Goal: Transaction & Acquisition: Purchase product/service

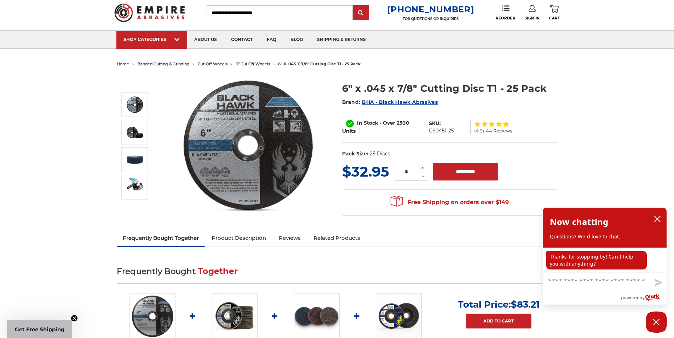
scroll to position [35, 0]
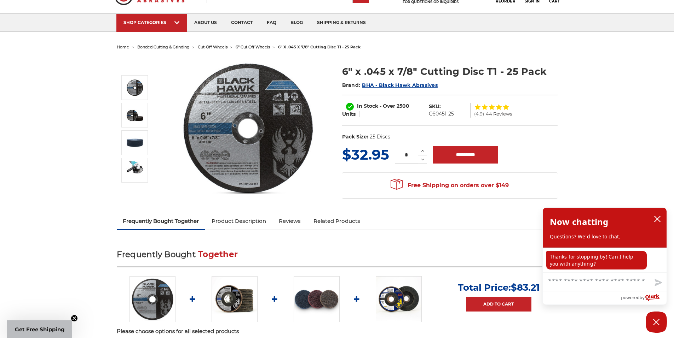
click at [422, 151] on use at bounding box center [422, 151] width 3 height 2
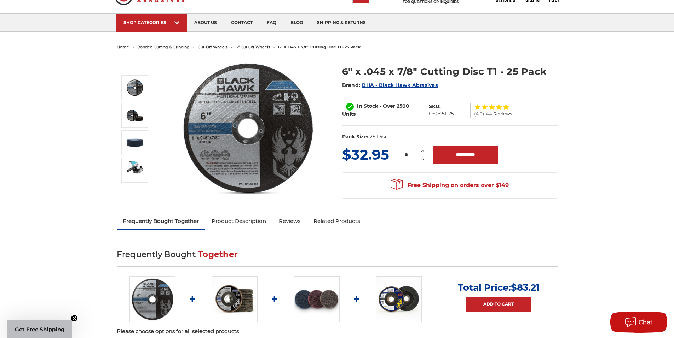
click at [422, 151] on use at bounding box center [422, 151] width 3 height 2
type input "*"
click at [467, 157] on input "**********" at bounding box center [464, 155] width 65 height 18
type input "**********"
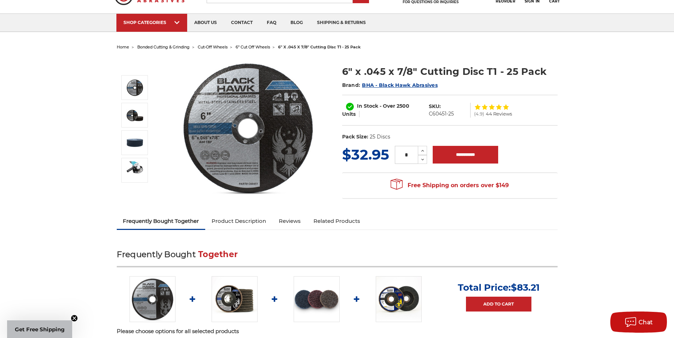
click at [303, 190] on img at bounding box center [247, 127] width 141 height 141
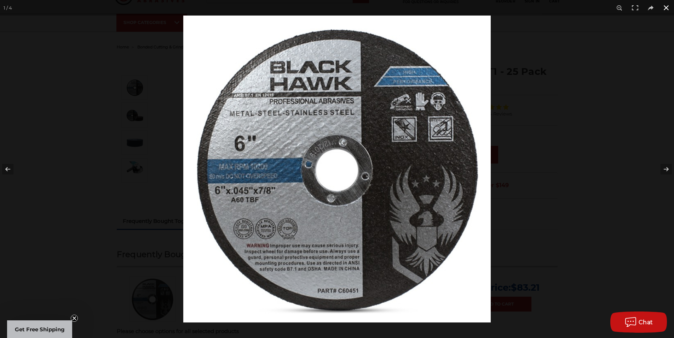
click at [667, 5] on button at bounding box center [666, 8] width 16 height 16
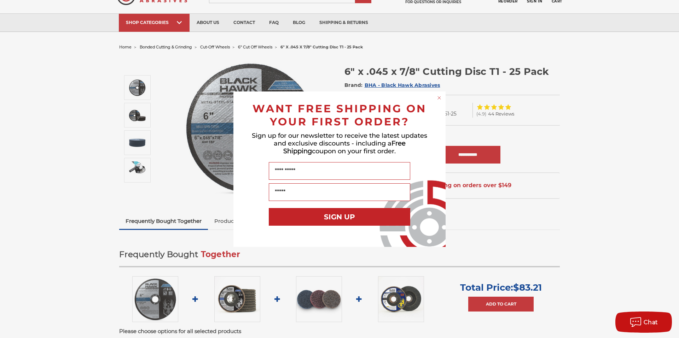
click at [438, 98] on circle "Close dialog" at bounding box center [439, 97] width 7 height 7
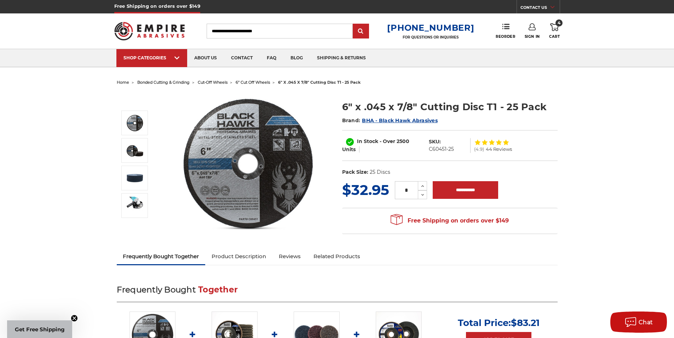
click at [555, 28] on icon at bounding box center [554, 27] width 8 height 8
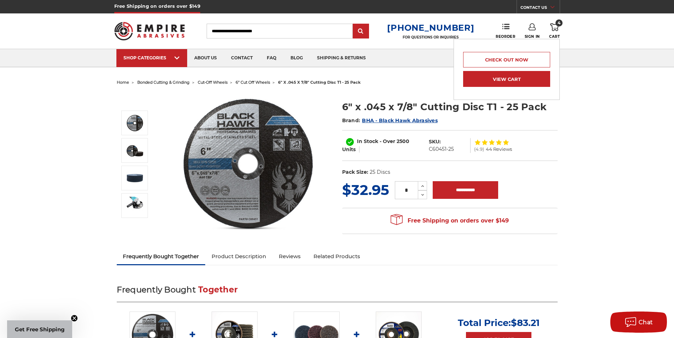
click at [511, 76] on link "View Cart" at bounding box center [506, 79] width 87 height 16
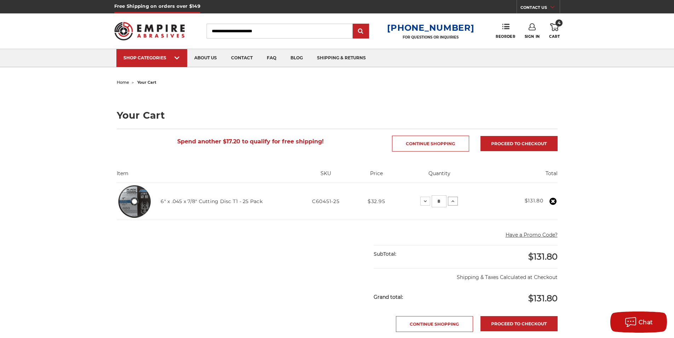
click at [453, 200] on icon at bounding box center [453, 202] width 6 height 6
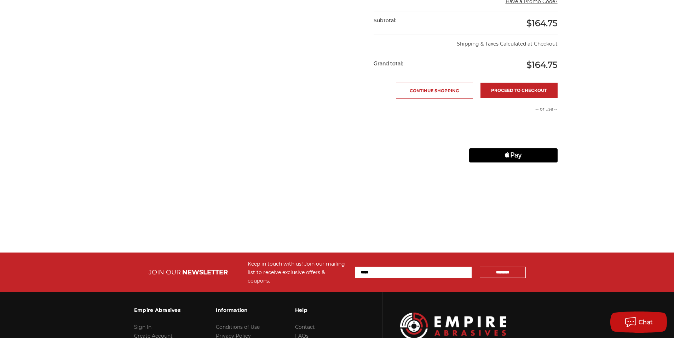
scroll to position [283, 0]
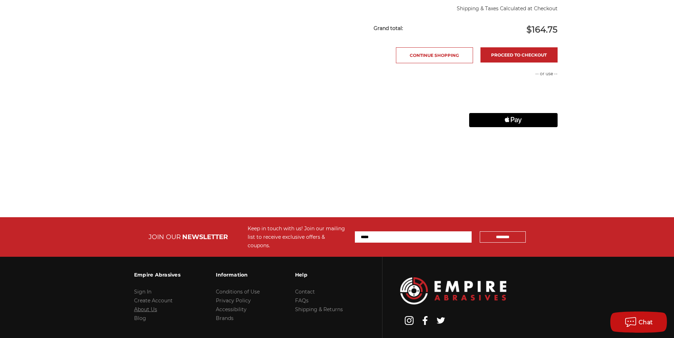
click at [151, 307] on link "About Us" at bounding box center [145, 310] width 23 height 6
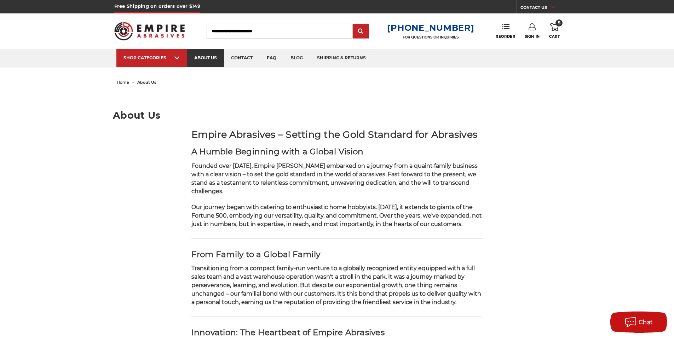
click at [205, 58] on link "about us" at bounding box center [205, 58] width 37 height 18
click at [340, 59] on link "shipping & returns" at bounding box center [341, 58] width 63 height 18
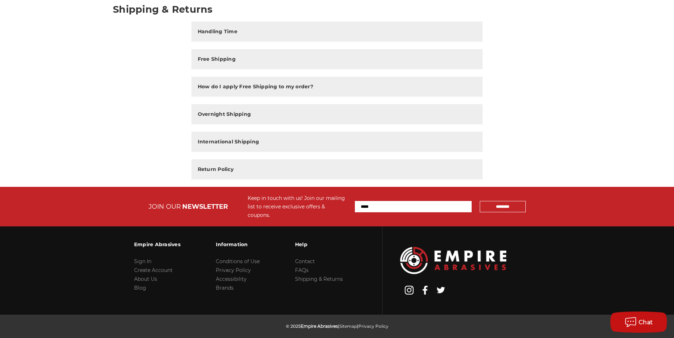
scroll to position [113, 0]
